Goal: Information Seeking & Learning: Learn about a topic

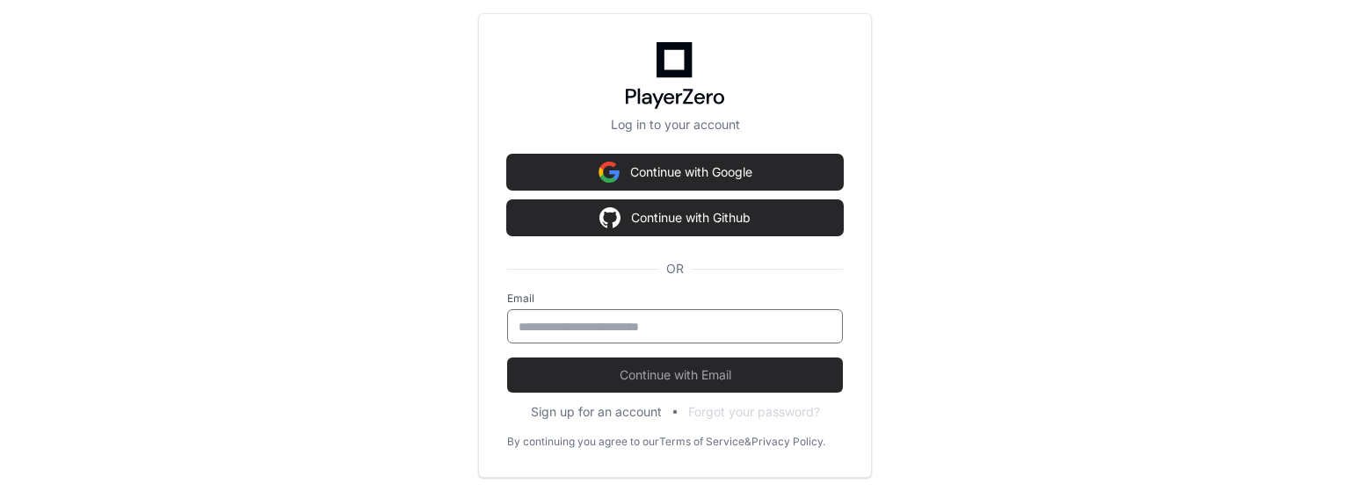
click at [689, 327] on input "email" at bounding box center [674, 327] width 313 height 18
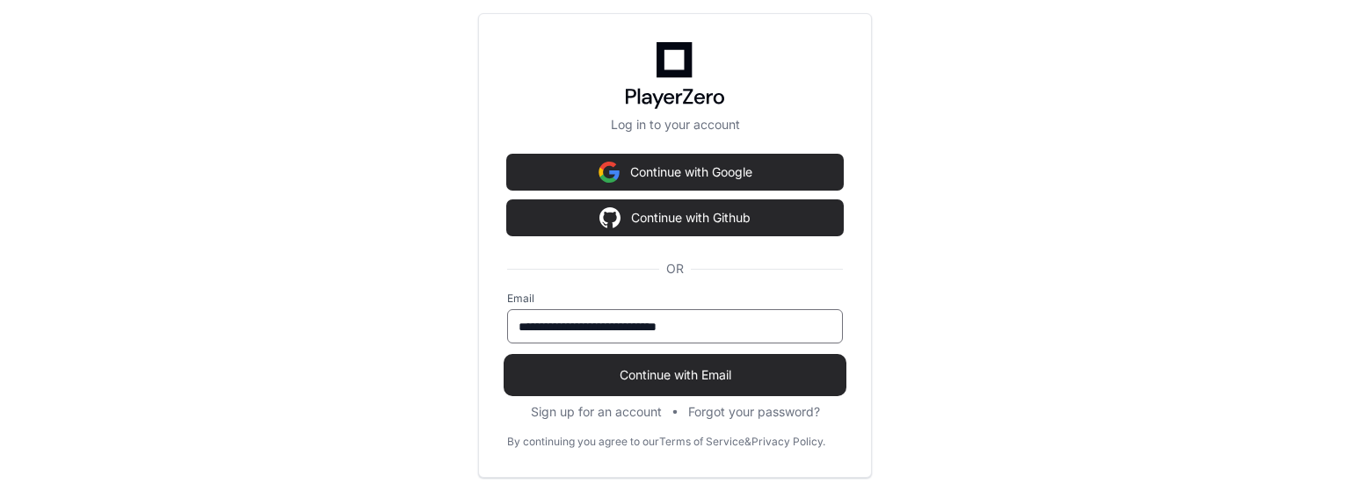
type input "**********"
drag, startPoint x: 684, startPoint y: 378, endPoint x: 689, endPoint y: 387, distance: 9.8
click at [685, 382] on span "Continue with Email" at bounding box center [675, 375] width 336 height 18
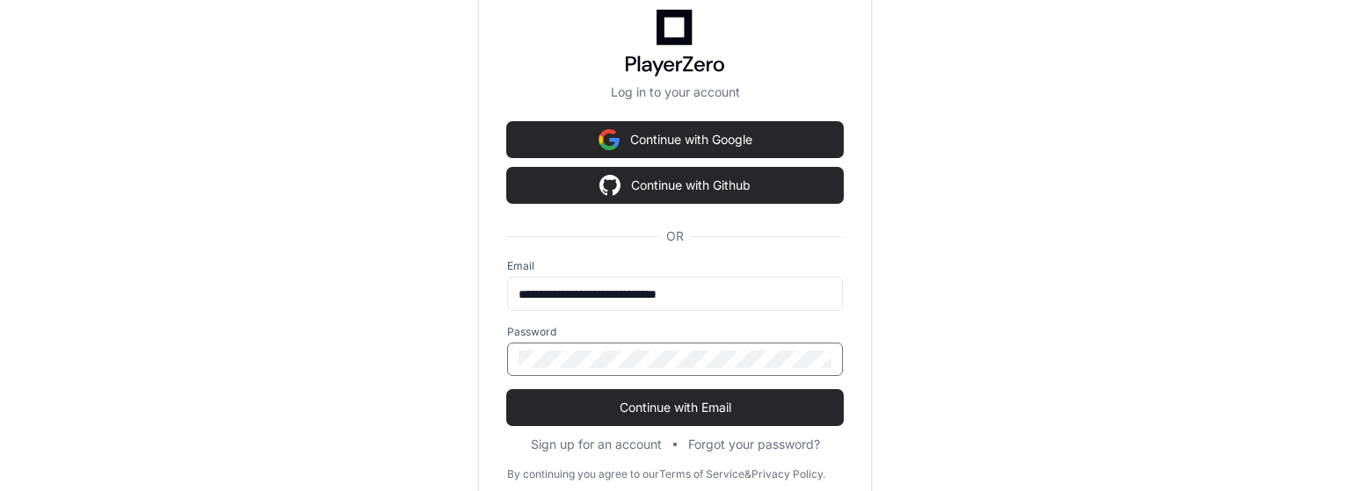
click at [507, 390] on button "Continue with Email" at bounding box center [675, 407] width 336 height 35
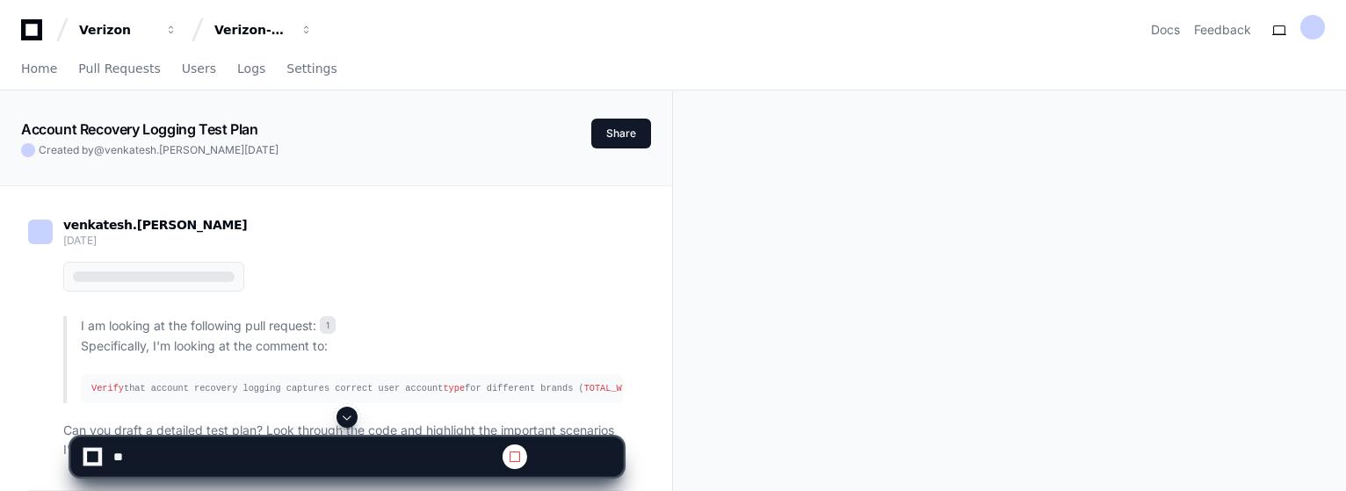
click at [351, 418] on span at bounding box center [347, 417] width 14 height 14
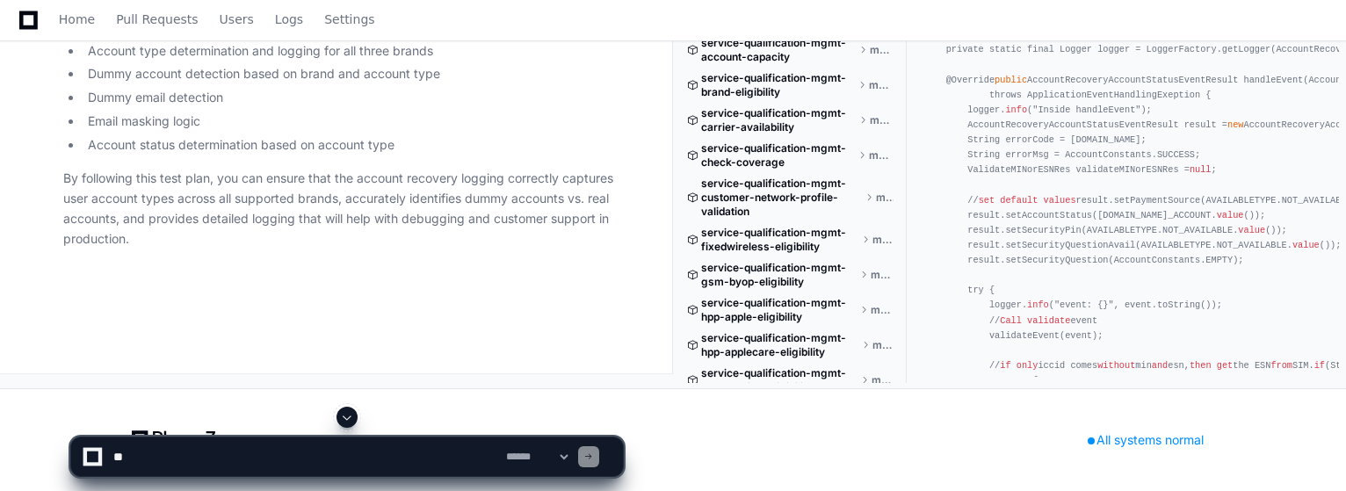
scroll to position [9408, 0]
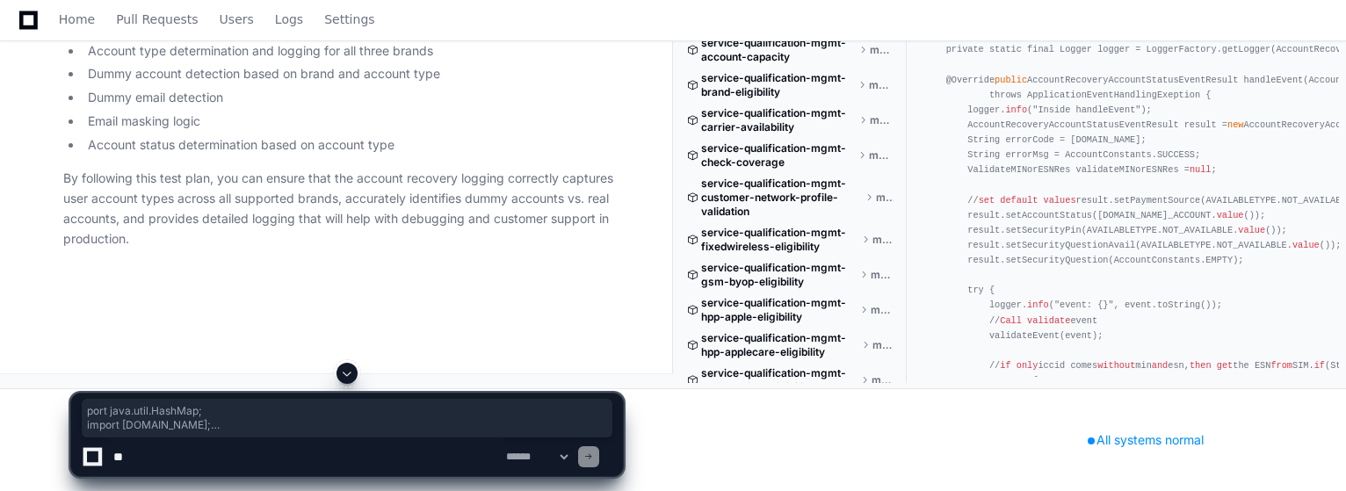
drag, startPoint x: 192, startPoint y: 327, endPoint x: 82, endPoint y: 292, distance: 115.3
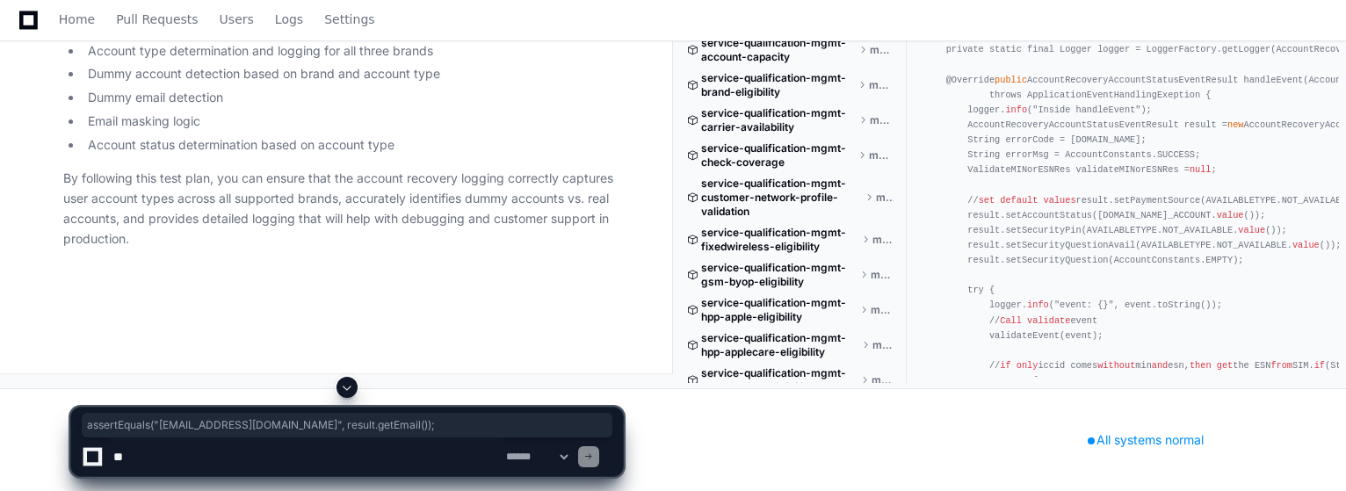
drag, startPoint x: 126, startPoint y: 306, endPoint x: 399, endPoint y: 301, distance: 273.3
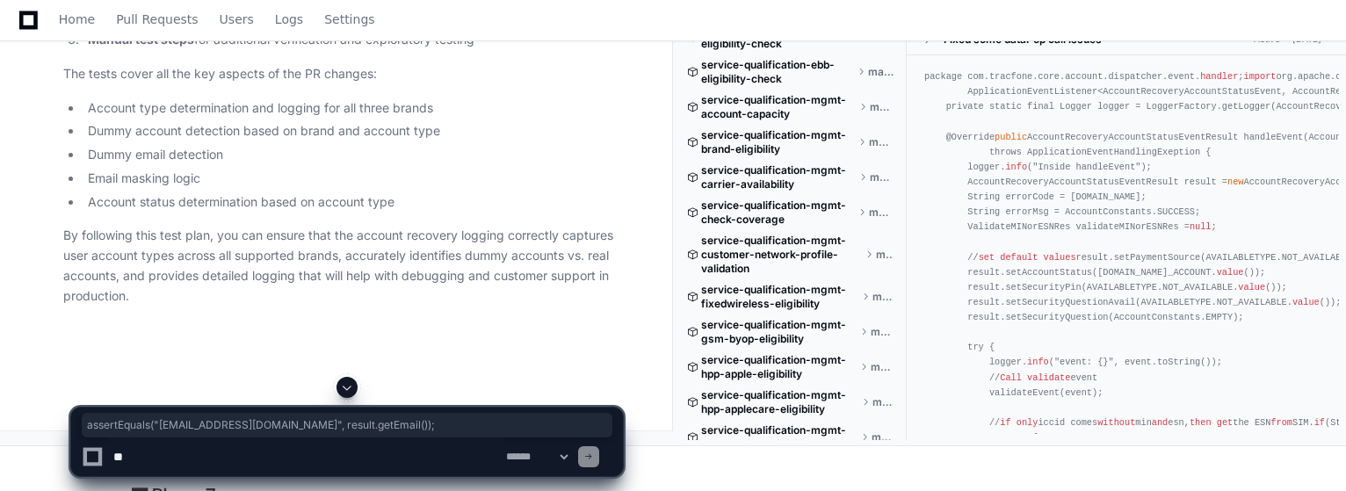
scroll to position [7211, 0]
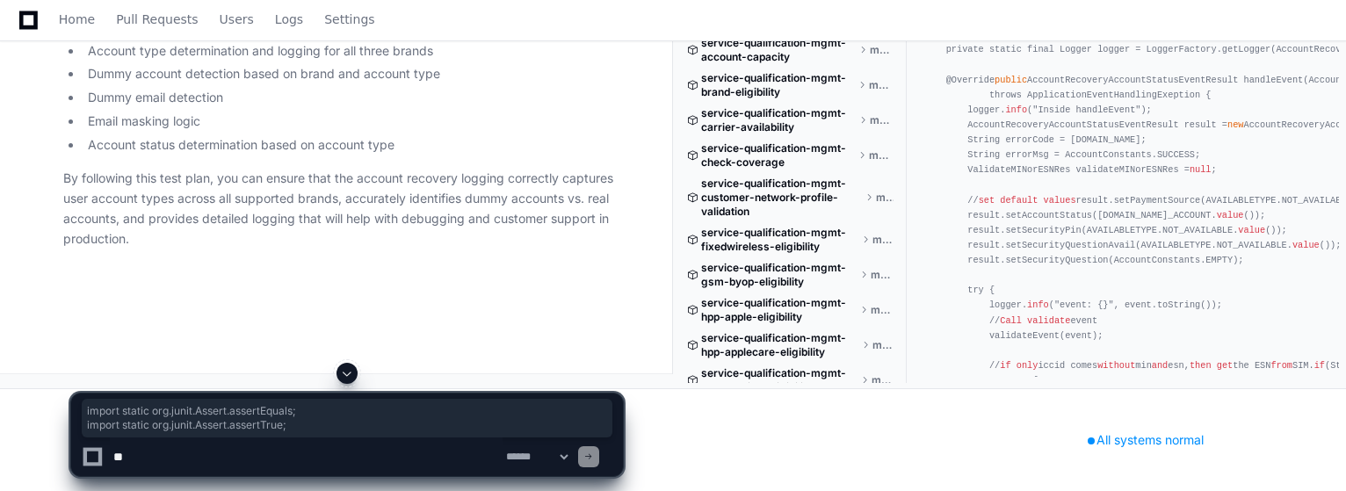
drag, startPoint x: 285, startPoint y: 217, endPoint x: 64, endPoint y: 197, distance: 221.5
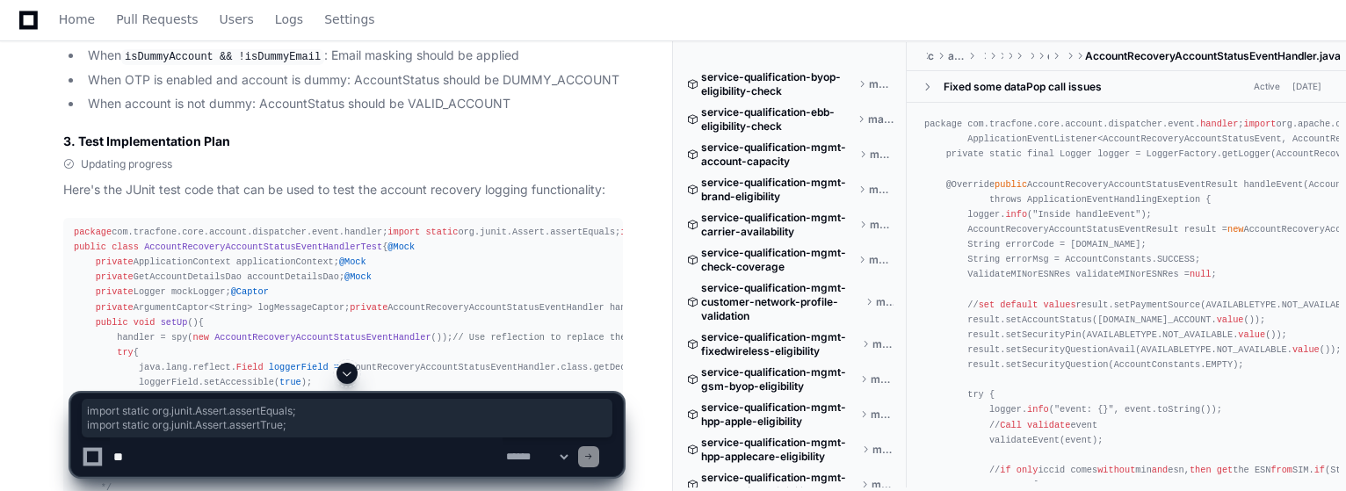
scroll to position [2642, 0]
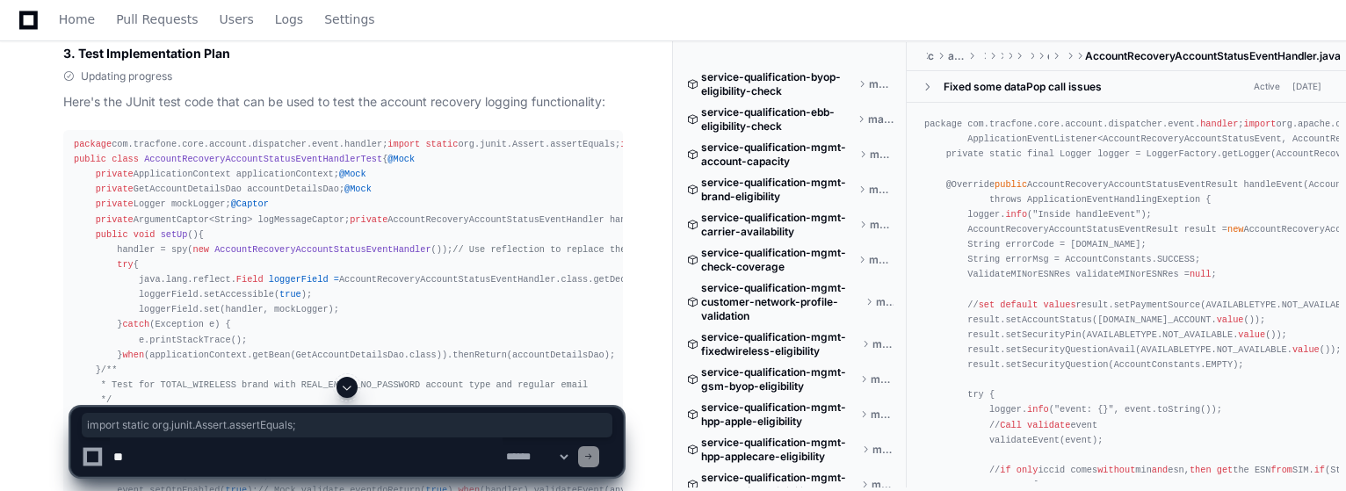
drag, startPoint x: 305, startPoint y: 174, endPoint x: 97, endPoint y: 171, distance: 208.3
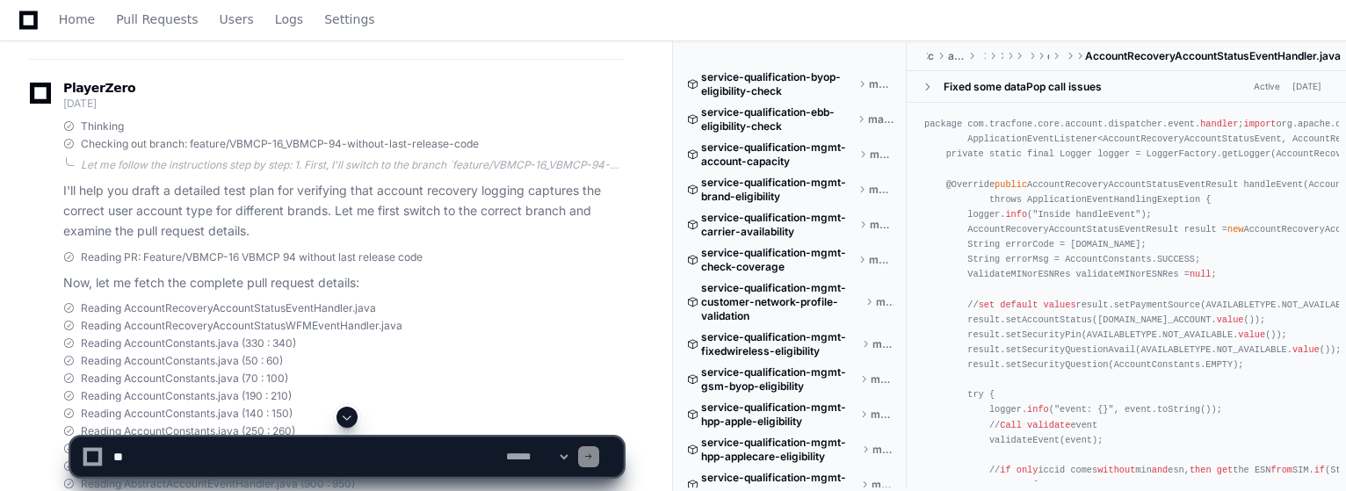
scroll to position [0, 0]
